Goal: Find specific page/section: Find specific page/section

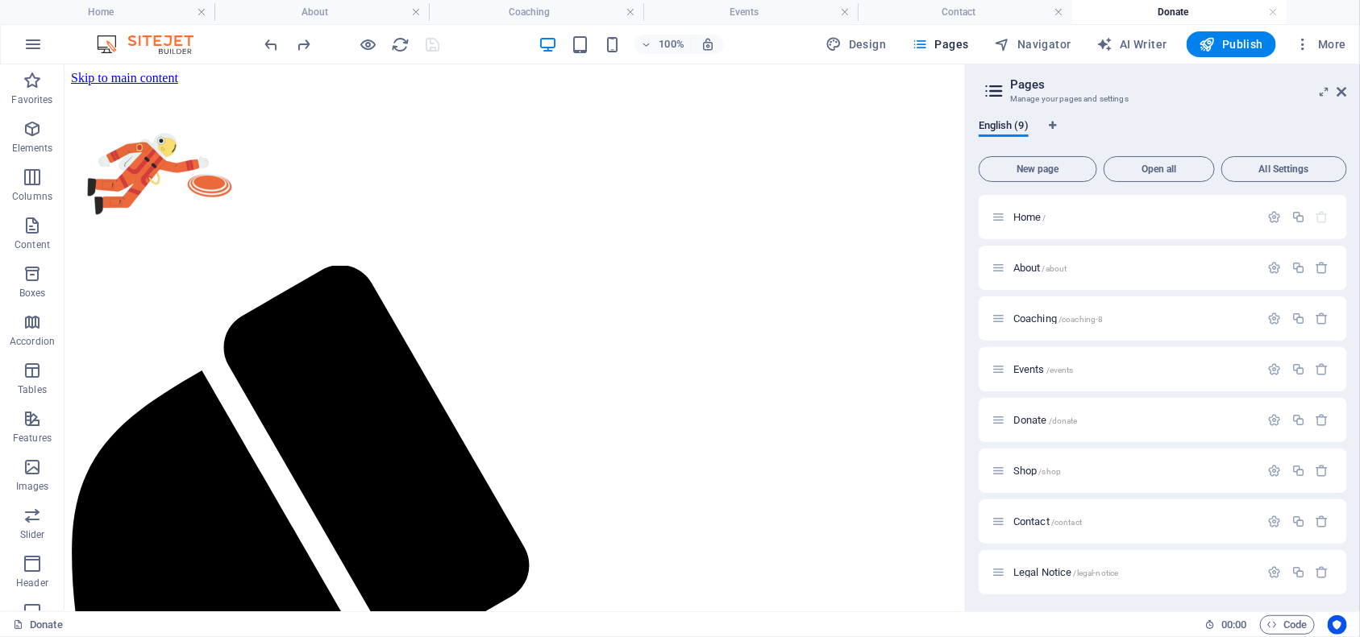
click at [428, 45] on div at bounding box center [352, 44] width 181 height 26
click at [912, 19] on h4 "Contact" at bounding box center [964, 12] width 214 height 18
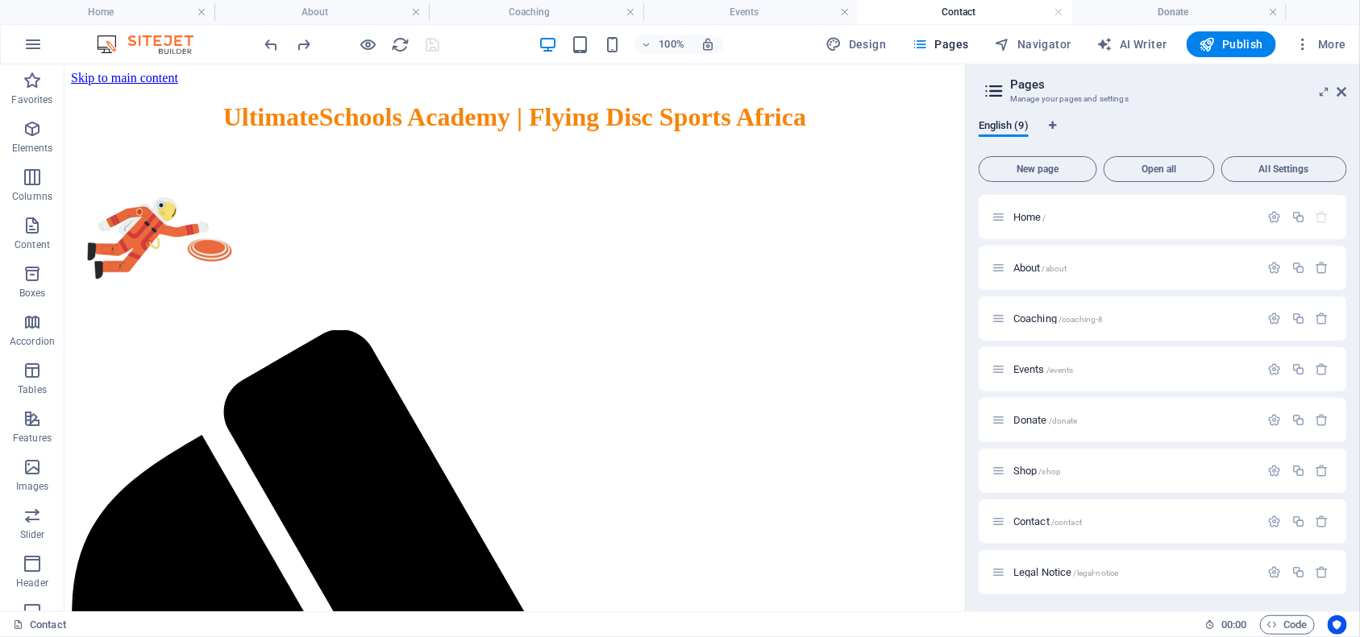
click at [426, 47] on div at bounding box center [352, 44] width 181 height 26
click at [397, 47] on icon "reload" at bounding box center [401, 44] width 19 height 19
click at [274, 51] on icon "undo" at bounding box center [272, 44] width 19 height 19
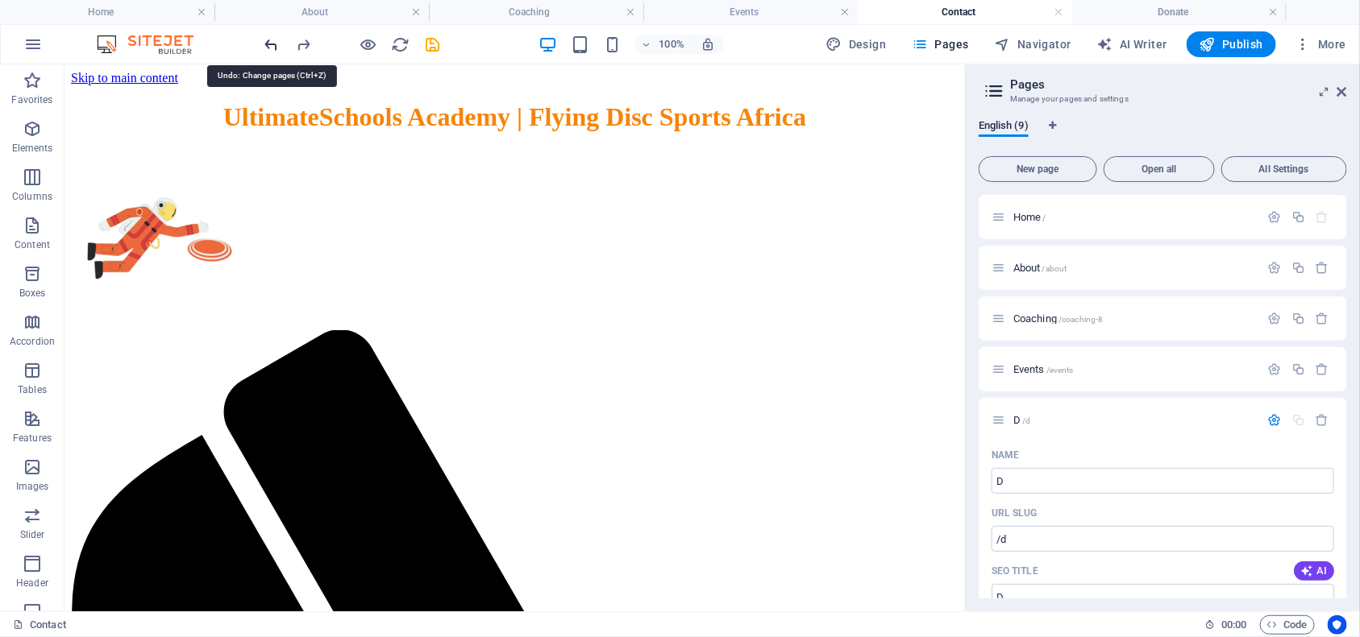
scroll to position [697, 0]
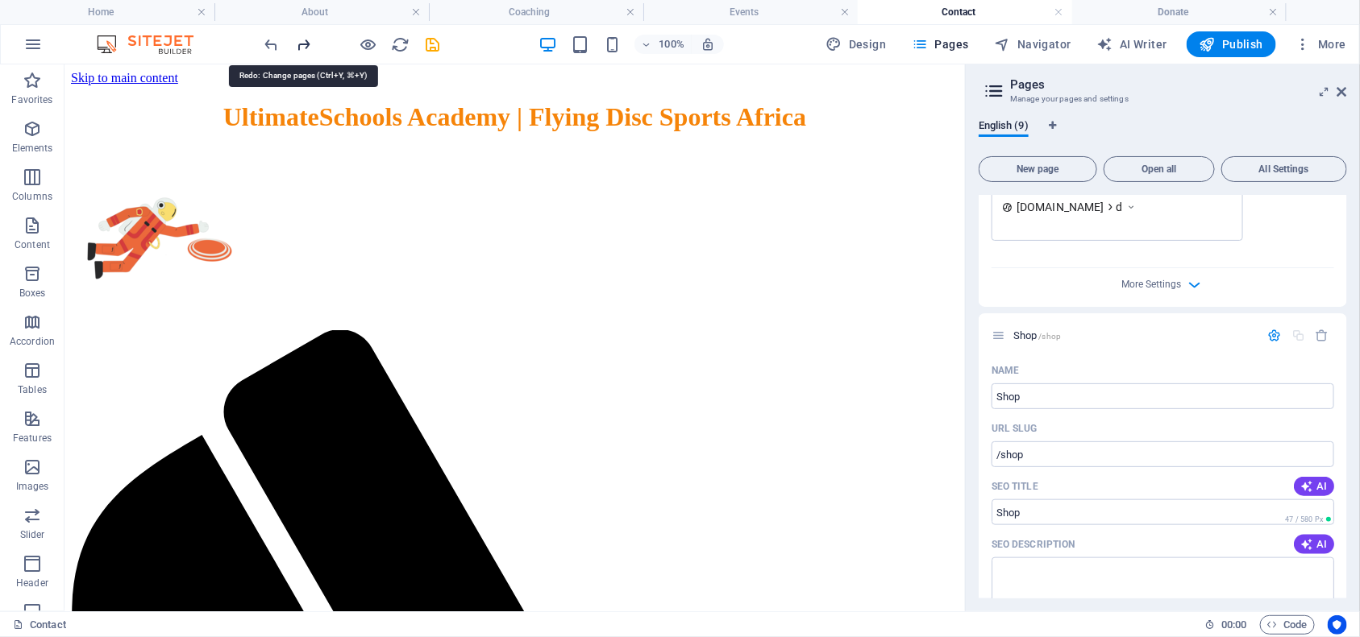
click at [302, 42] on div at bounding box center [352, 44] width 181 height 26
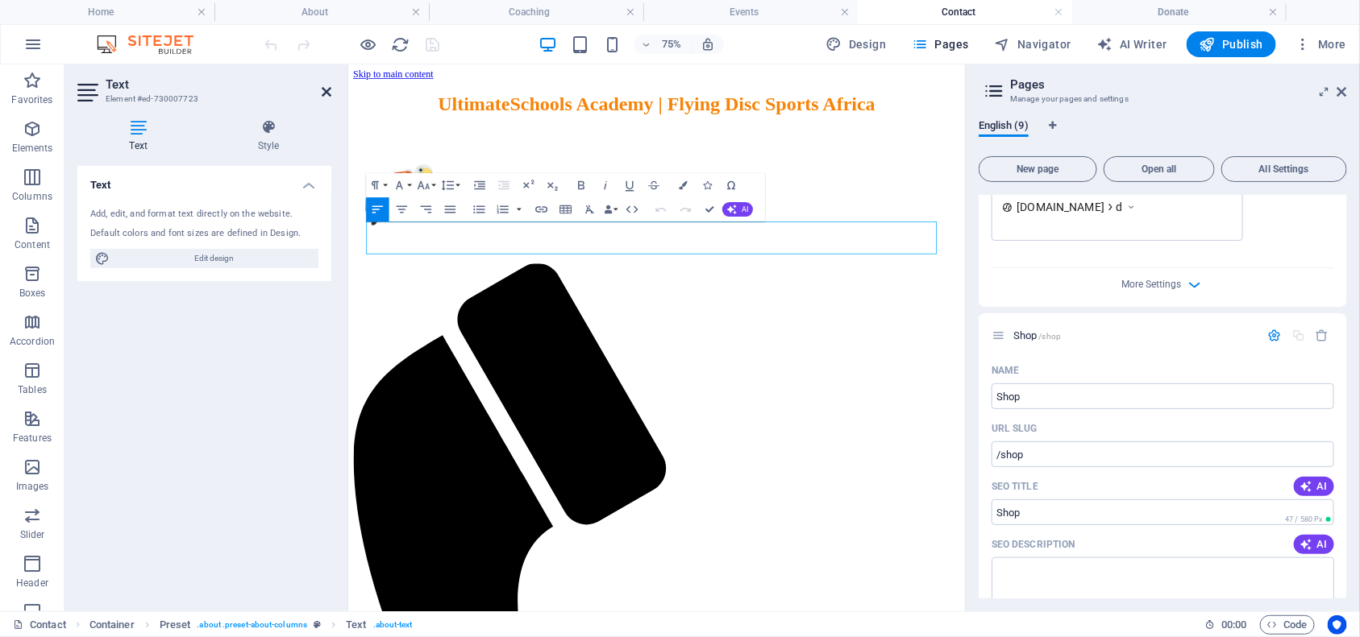
click at [329, 90] on icon at bounding box center [327, 91] width 10 height 13
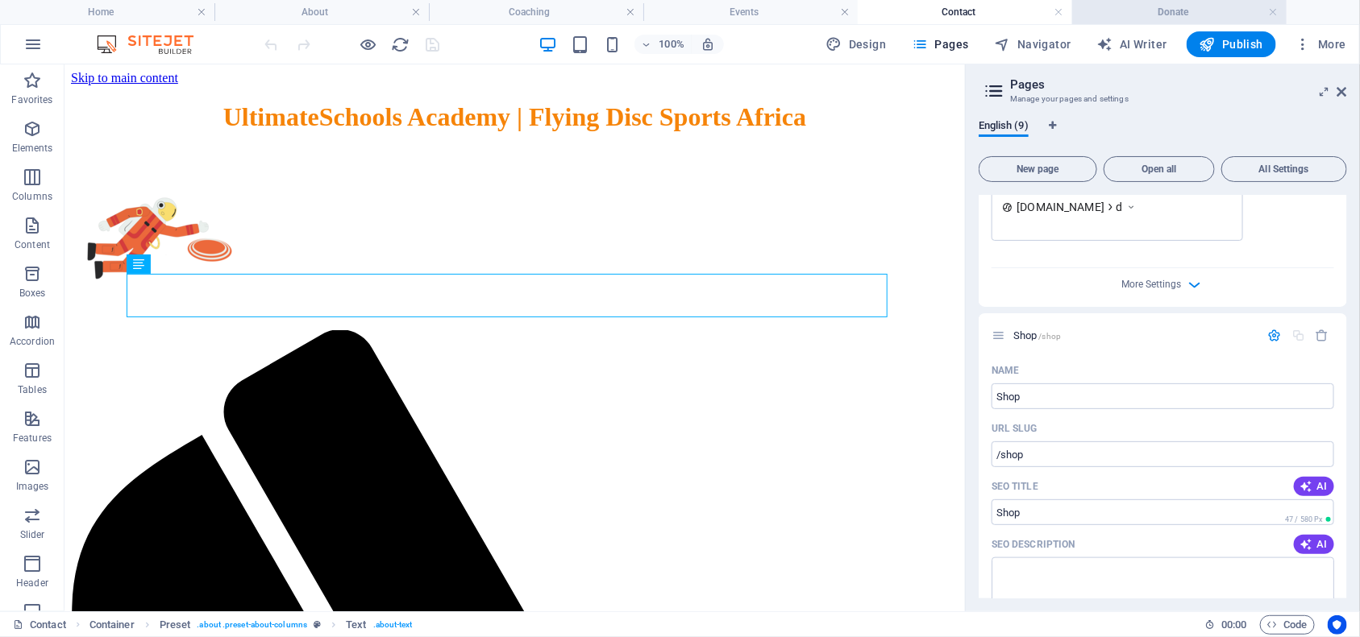
click at [1138, 18] on h4 "Donate" at bounding box center [1179, 12] width 214 height 18
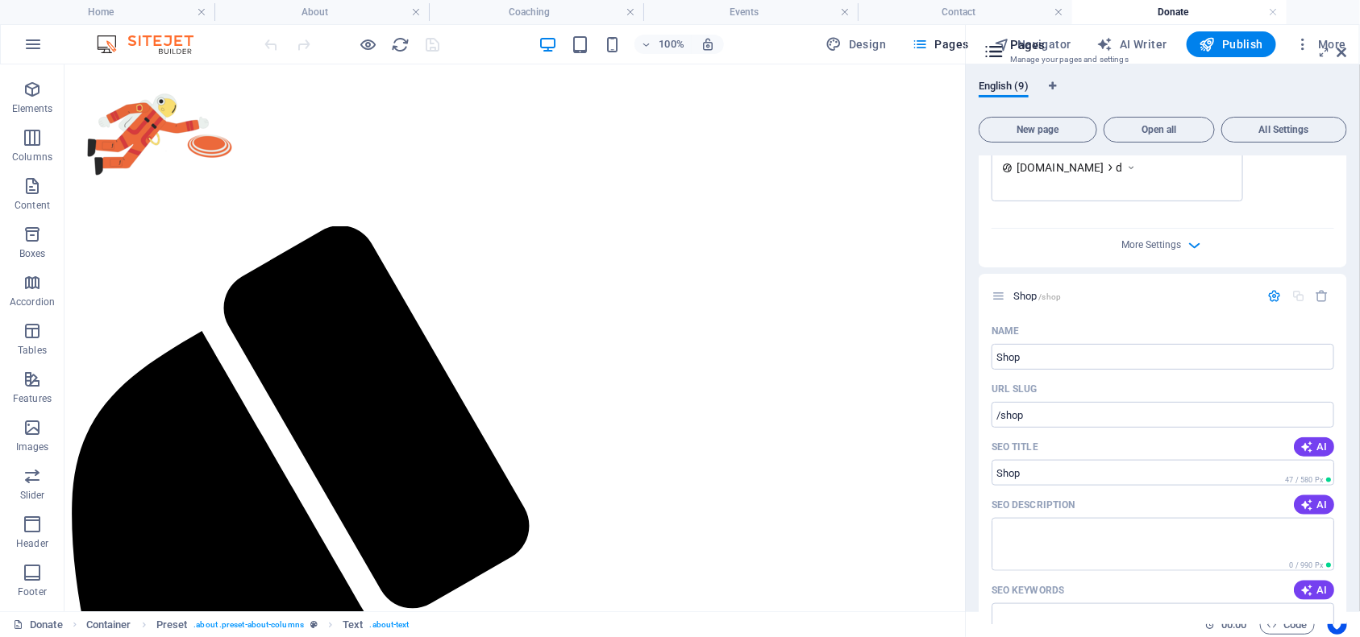
click at [430, 39] on div at bounding box center [352, 44] width 181 height 26
